Goal: Information Seeking & Learning: Check status

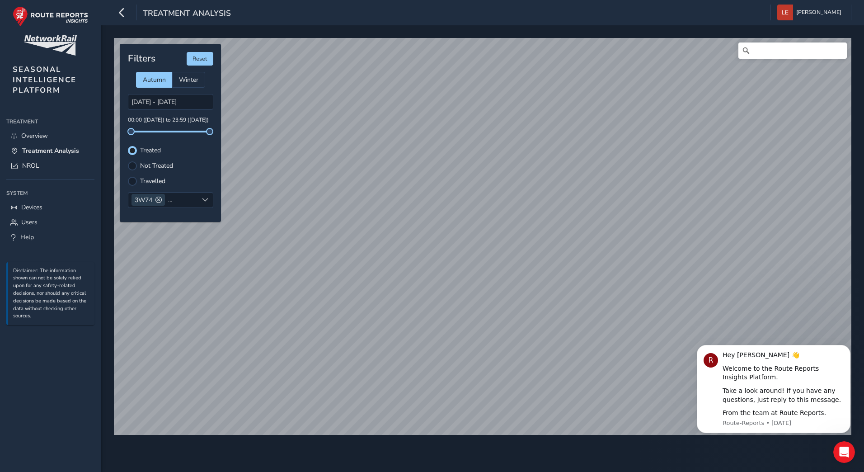
click at [138, 168] on div "Not Treated" at bounding box center [170, 165] width 85 height 9
click at [133, 166] on div at bounding box center [132, 165] width 9 height 9
click at [171, 104] on input "[DATE] - [DATE]" at bounding box center [170, 102] width 85 height 16
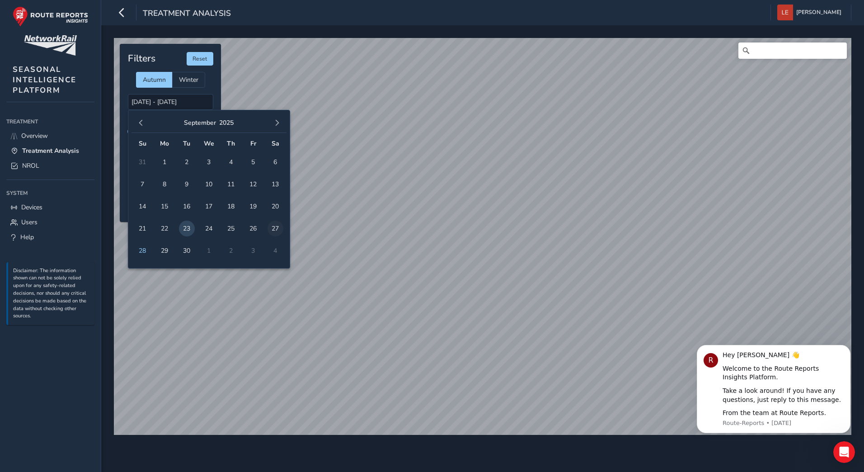
click at [275, 228] on span "27" at bounding box center [276, 229] width 16 height 16
click at [281, 235] on td "27" at bounding box center [275, 228] width 22 height 22
click at [277, 228] on span "27" at bounding box center [276, 229] width 16 height 16
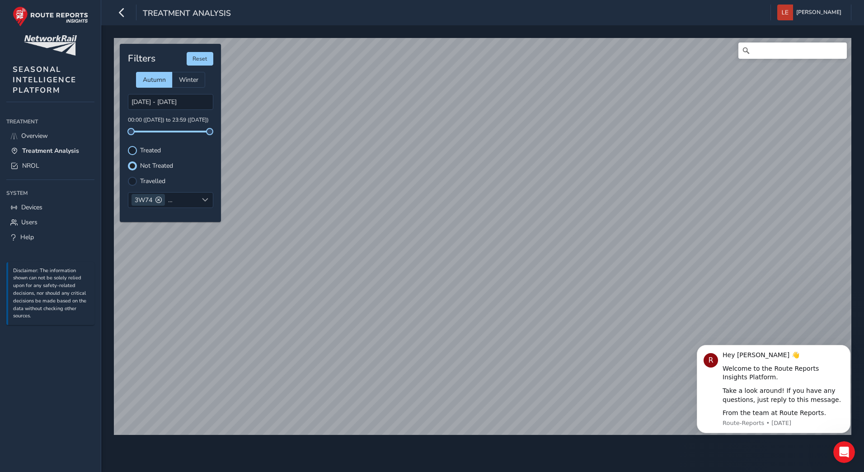
click at [133, 149] on div at bounding box center [132, 150] width 9 height 9
click at [200, 200] on div at bounding box center [205, 200] width 15 height 15
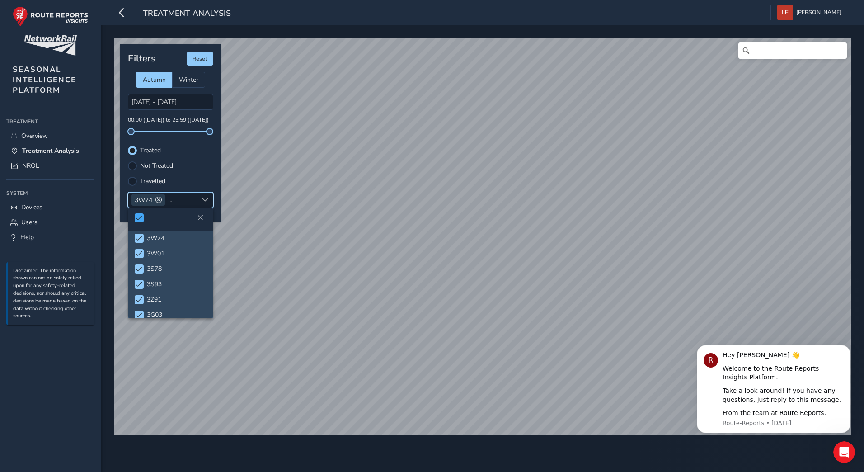
click at [140, 217] on span at bounding box center [139, 218] width 7 height 6
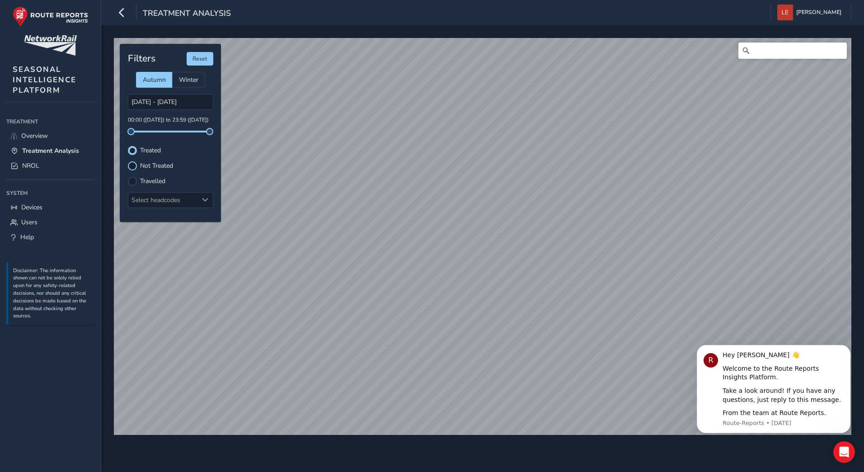
click at [135, 167] on div at bounding box center [132, 165] width 9 height 9
click at [134, 149] on div at bounding box center [132, 150] width 9 height 9
click at [204, 63] on button "Reset" at bounding box center [200, 59] width 27 height 14
type input "[DATE] - [DATE]"
